Goal: Task Accomplishment & Management: Use online tool/utility

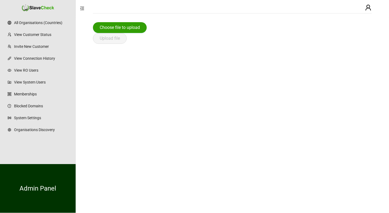
click at [110, 31] on span "Choose file to upload" at bounding box center [120, 27] width 40 height 6
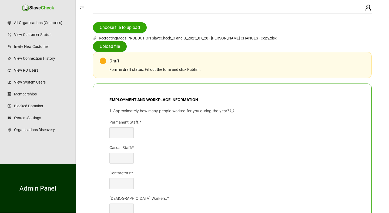
click at [114, 47] on span "Upload file" at bounding box center [110, 46] width 20 height 6
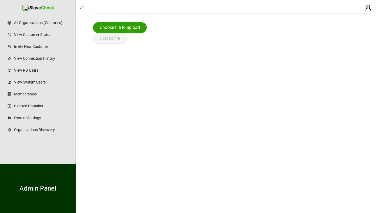
click at [136, 27] on span "Choose file to upload" at bounding box center [120, 27] width 40 height 6
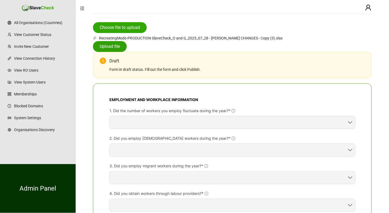
click at [115, 47] on span "Upload file" at bounding box center [110, 46] width 20 height 6
click at [124, 29] on span "Choose file to upload" at bounding box center [120, 27] width 40 height 6
click at [111, 48] on span "Upload file" at bounding box center [110, 46] width 20 height 6
